Goal: Task Accomplishment & Management: Use online tool/utility

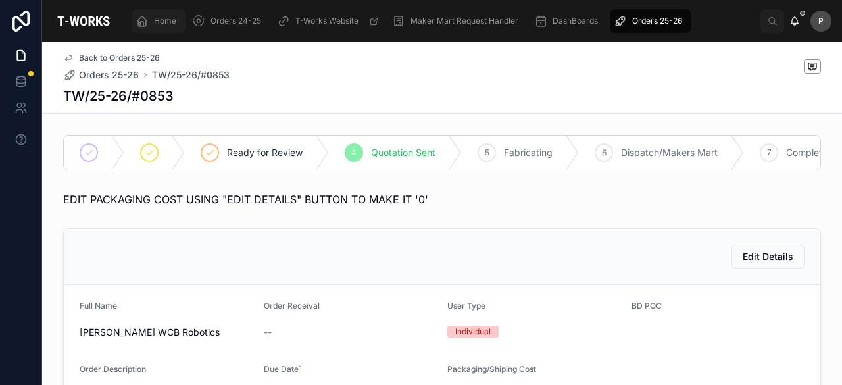
click at [168, 22] on span "Home" at bounding box center [165, 21] width 22 height 11
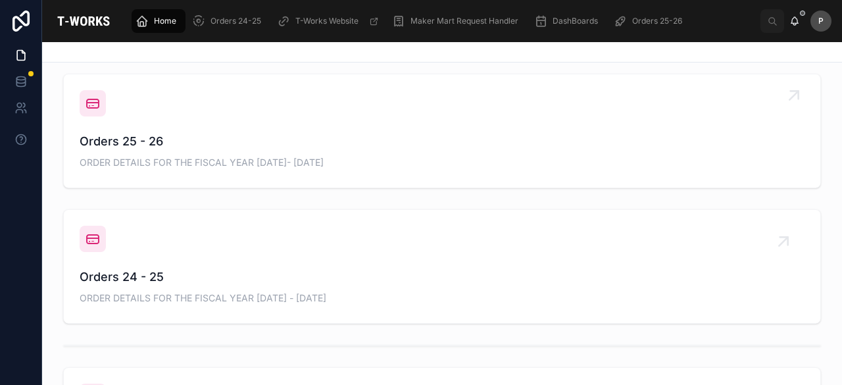
scroll to position [461, 0]
click at [134, 146] on span "Orders 25 - 26" at bounding box center [442, 139] width 725 height 18
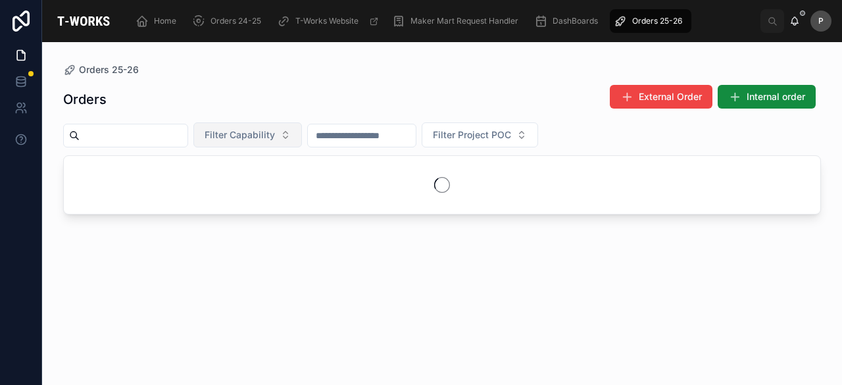
click at [302, 135] on button "Filter Capability" at bounding box center [247, 134] width 109 height 25
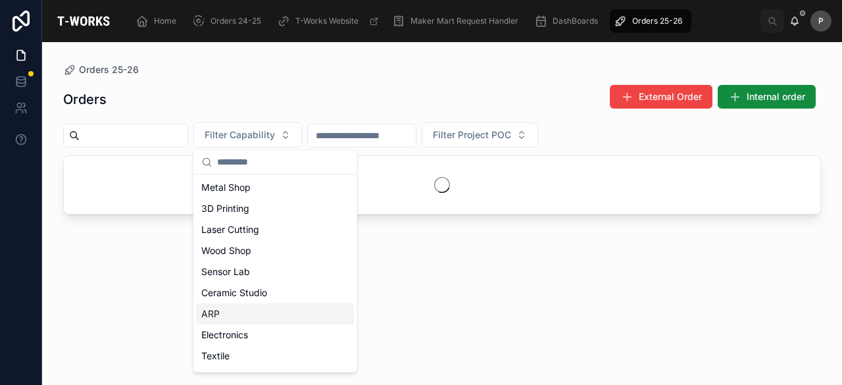
click at [237, 313] on div "ARP" at bounding box center [275, 313] width 158 height 21
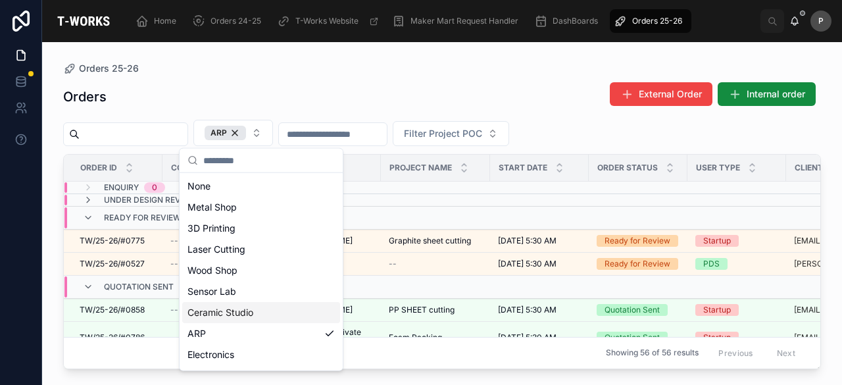
click at [451, 102] on div "Orders External Order Internal order" at bounding box center [442, 97] width 758 height 30
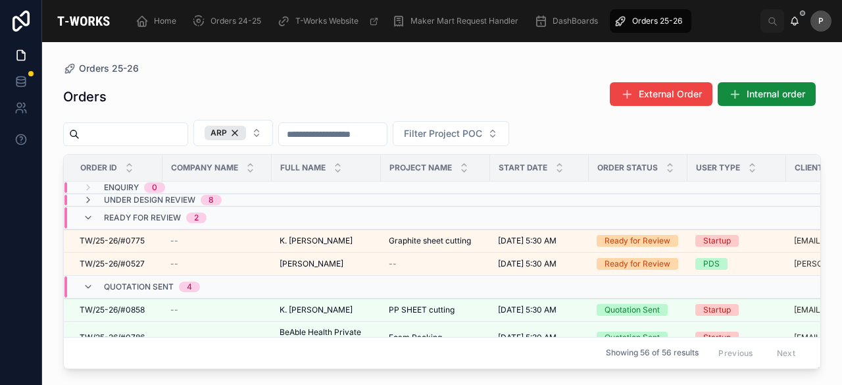
click at [211, 201] on div "8" at bounding box center [211, 200] width 5 height 11
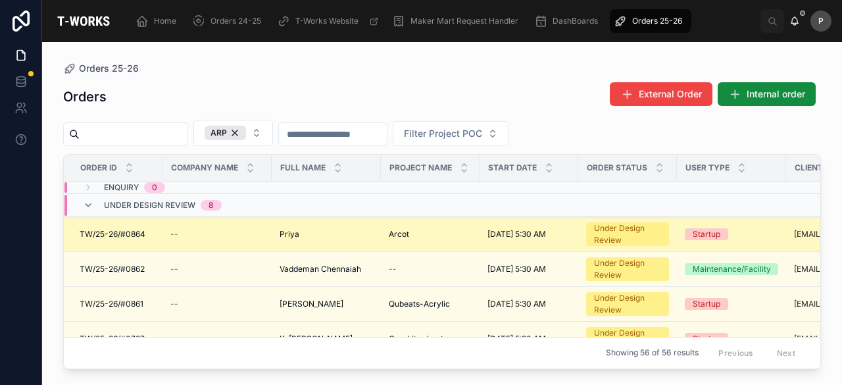
click at [300, 236] on div "[PERSON_NAME]" at bounding box center [326, 234] width 93 height 11
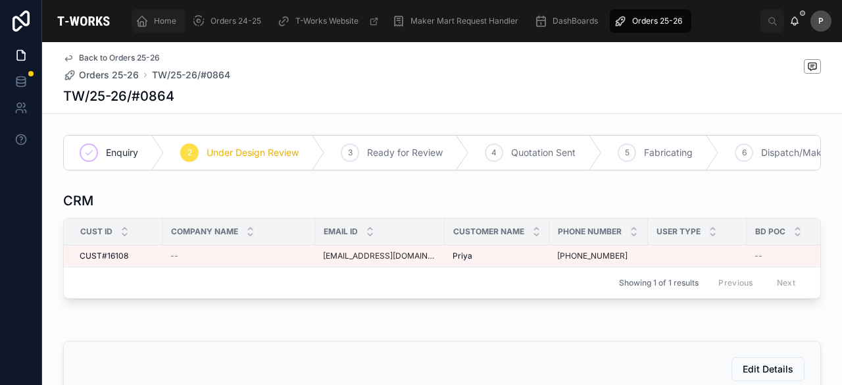
click at [172, 22] on span "Home" at bounding box center [165, 21] width 22 height 11
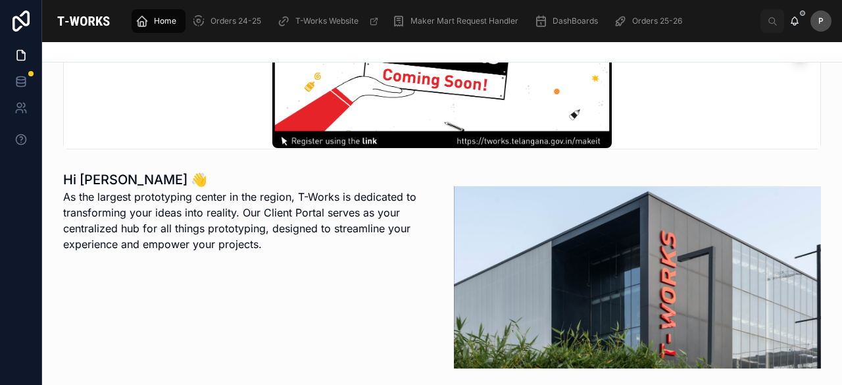
scroll to position [329, 0]
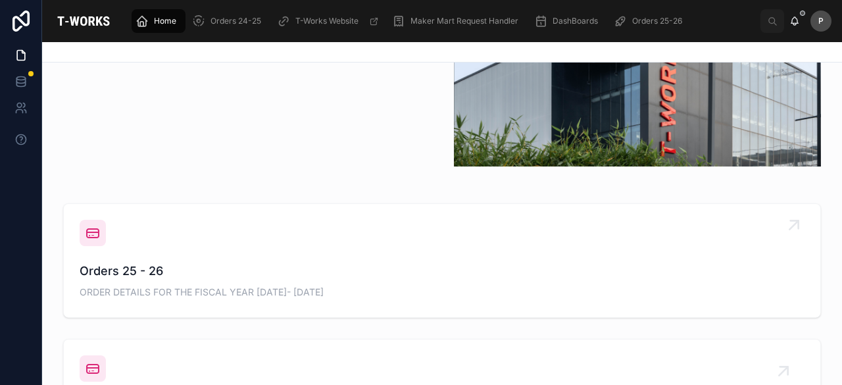
click at [147, 277] on span "Orders 25 - 26" at bounding box center [442, 271] width 725 height 18
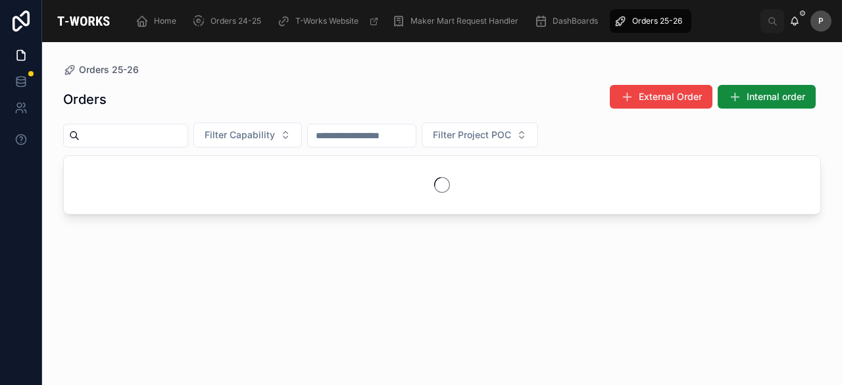
click at [177, 139] on input "text" at bounding box center [134, 135] width 108 height 18
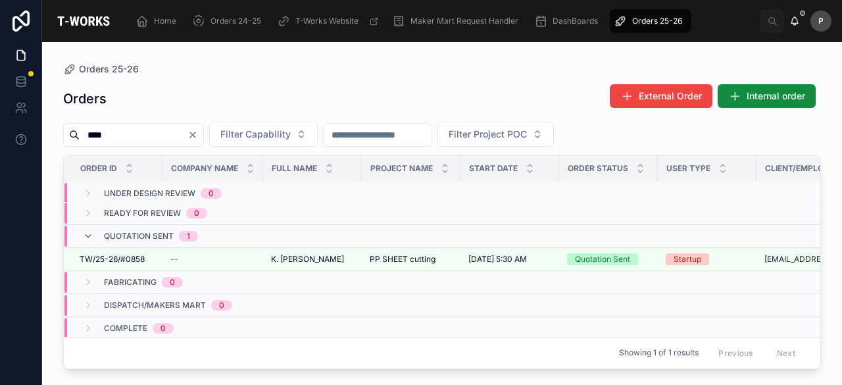
scroll to position [25, 0]
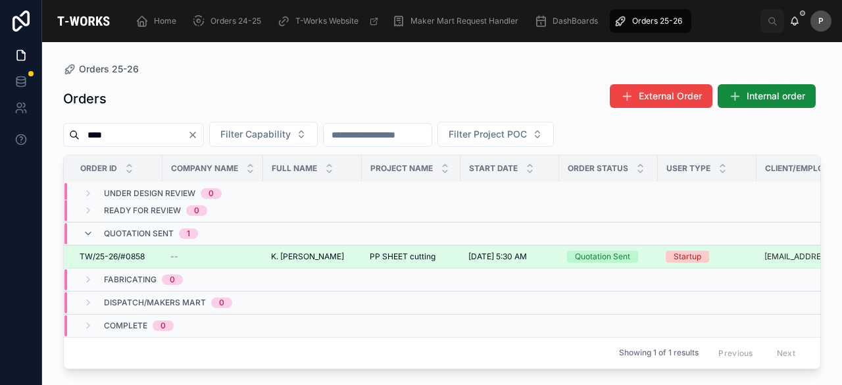
type input "****"
click at [628, 251] on div "Quotation Sent" at bounding box center [602, 257] width 55 height 12
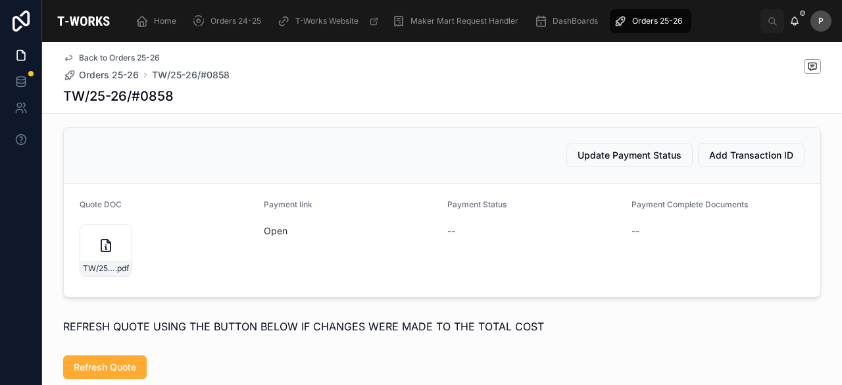
scroll to position [1053, 0]
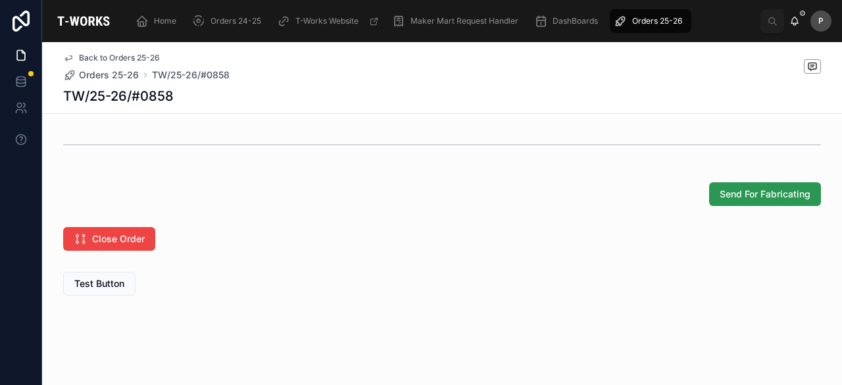
click at [741, 206] on button "Send For Fabricating" at bounding box center [765, 194] width 112 height 24
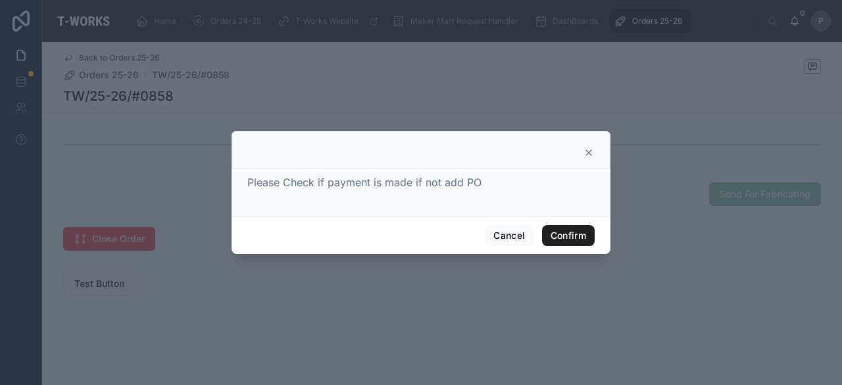
click at [566, 232] on button "Confirm" at bounding box center [568, 235] width 53 height 21
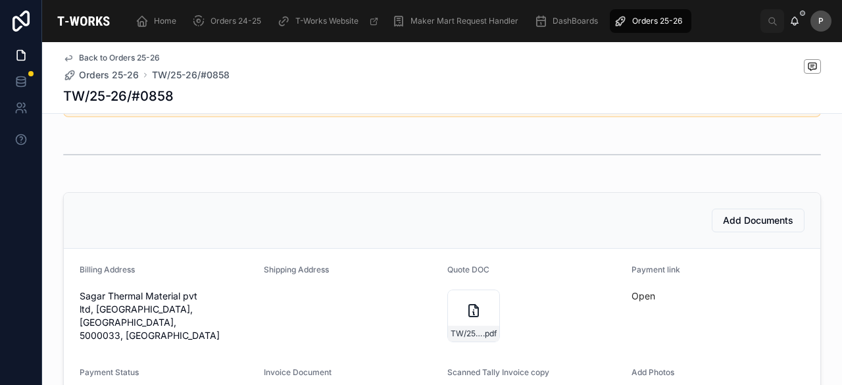
scroll to position [480, 0]
